Goal: Navigation & Orientation: Find specific page/section

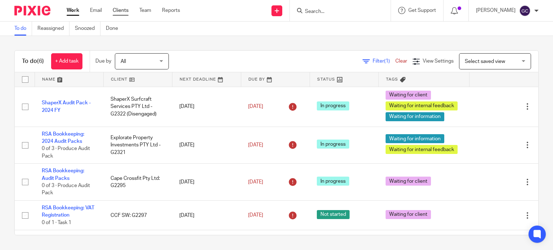
click at [122, 12] on link "Clients" at bounding box center [121, 10] width 16 height 7
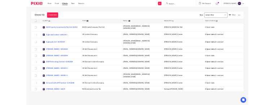
scroll to position [254, 0]
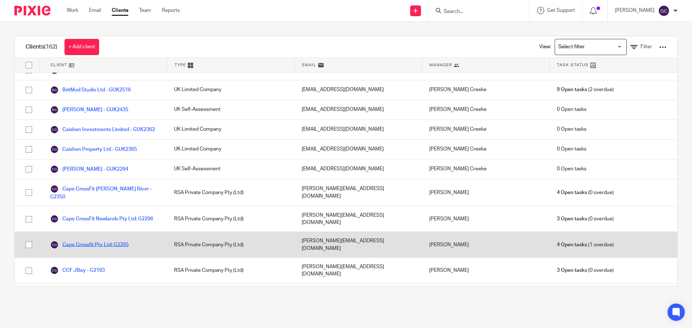
click at [97, 241] on link "Cape Crossfit Pty Ltd: G2295" at bounding box center [89, 245] width 79 height 9
